Goal: Information Seeking & Learning: Find specific page/section

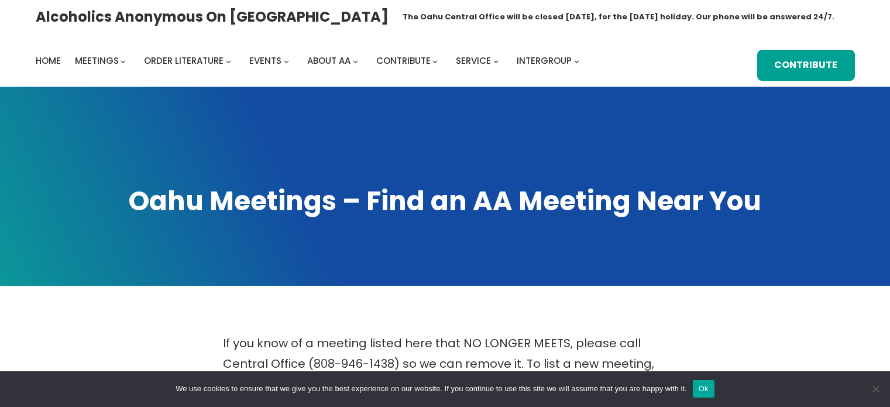
scroll to position [408, 0]
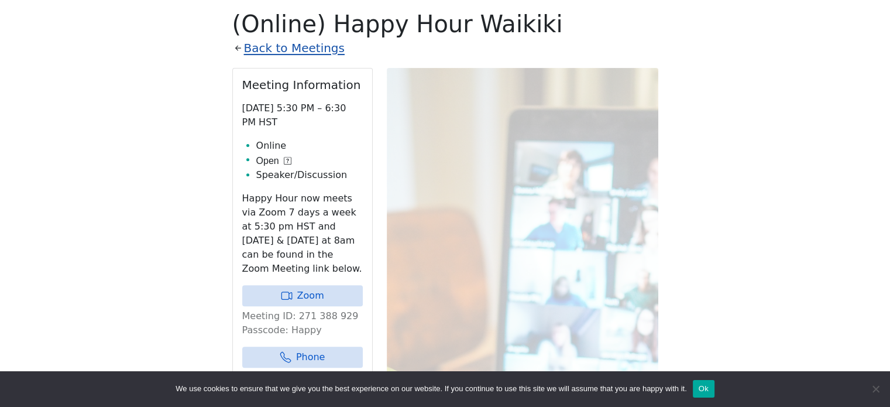
click at [261, 44] on link "Back to Meetings" at bounding box center [294, 48] width 101 height 20
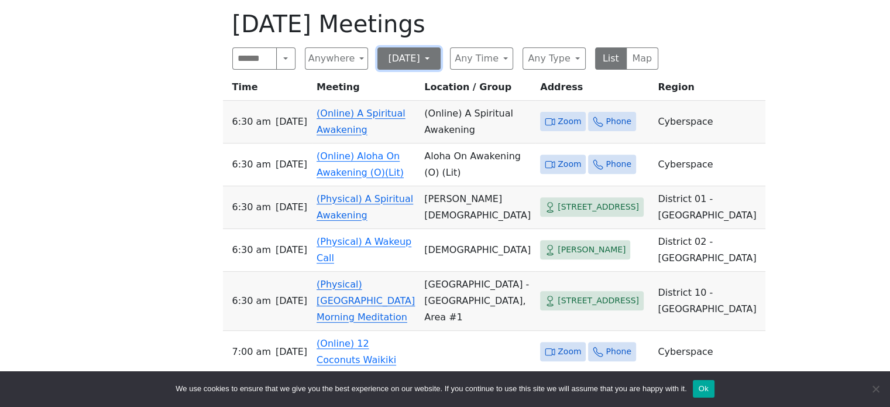
click at [393, 54] on button "[DATE]" at bounding box center [408, 58] width 63 height 22
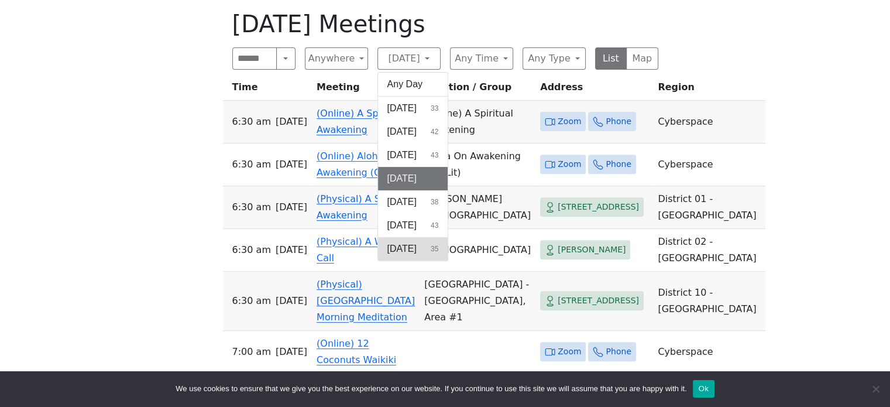
click at [403, 245] on span "[DATE]" at bounding box center [401, 249] width 29 height 14
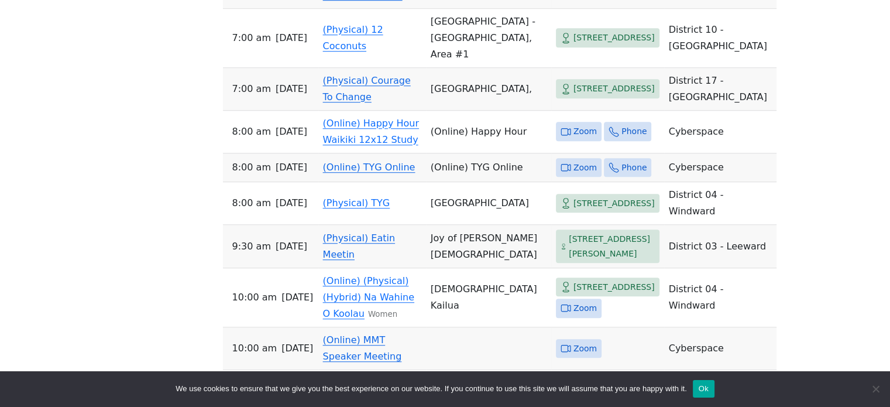
scroll to position [1169, 0]
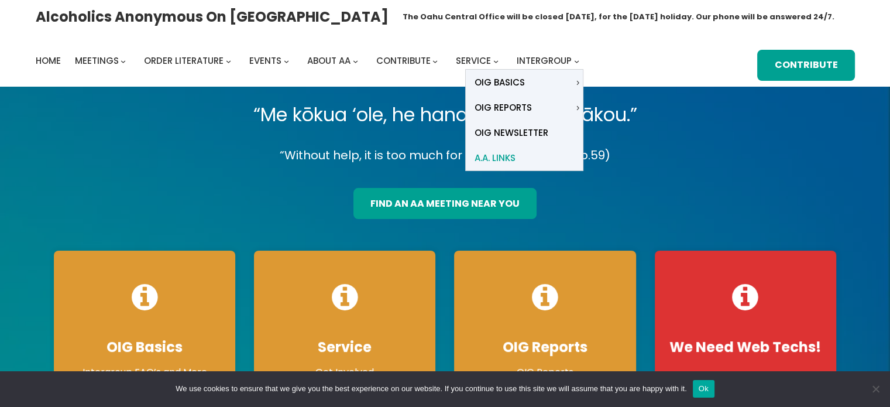
click at [505, 159] on span "A.A. Links" at bounding box center [495, 158] width 41 height 16
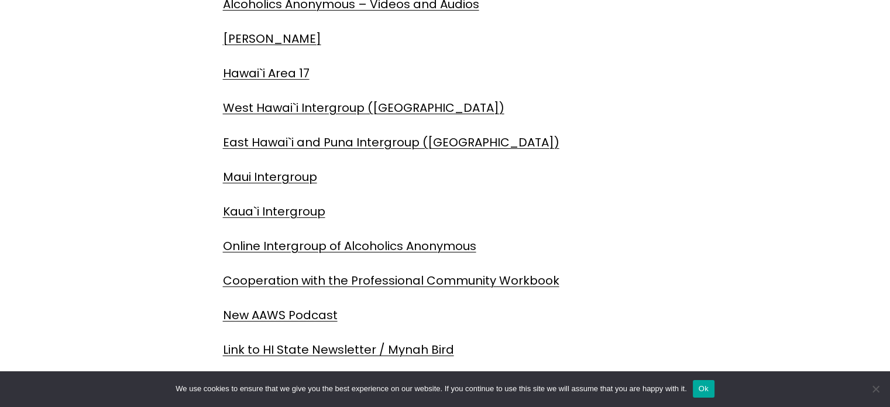
scroll to position [376, 0]
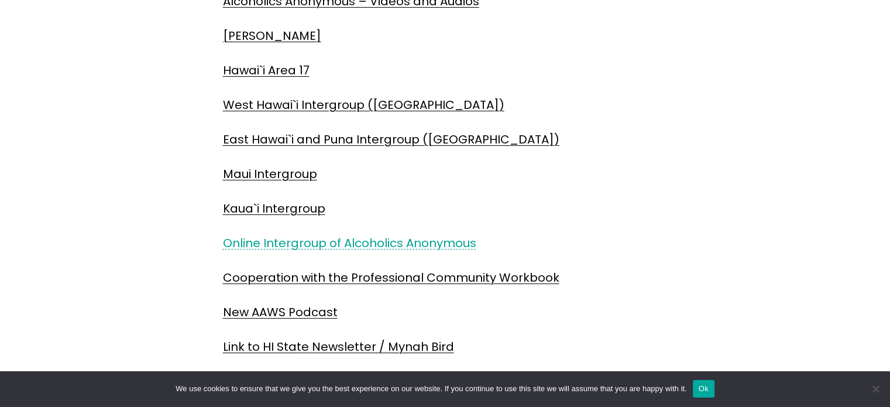
click at [293, 246] on link "Online Intergroup of Alcoholics Anonymous" at bounding box center [349, 243] width 253 height 16
